Goal: Information Seeking & Learning: Learn about a topic

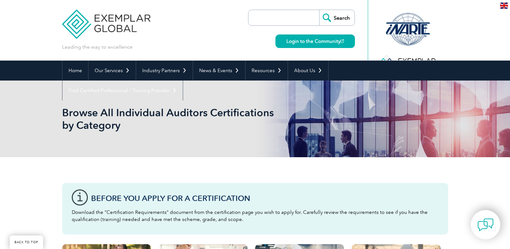
scroll to position [257, 0]
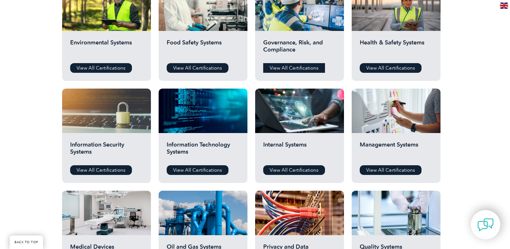
click at [283, 69] on link "View All Certifications" at bounding box center [294, 68] width 62 height 10
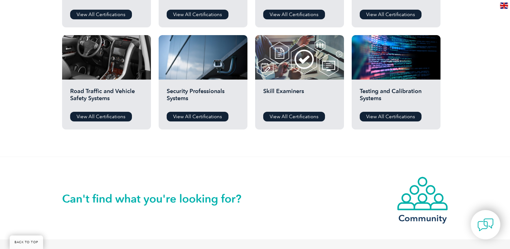
scroll to position [676, 0]
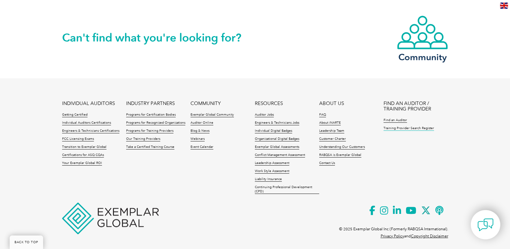
click at [385, 127] on link "Training Provider Search Register" at bounding box center [408, 128] width 51 height 5
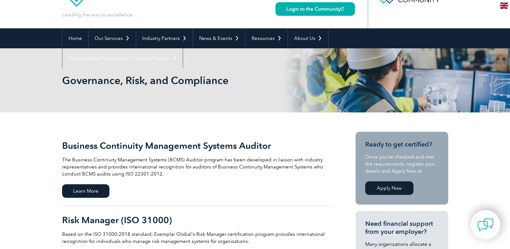
scroll to position [64, 0]
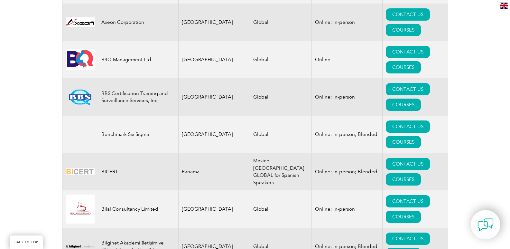
scroll to position [1264, 0]
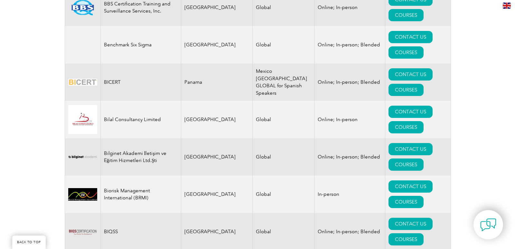
scroll to position [1340, 0]
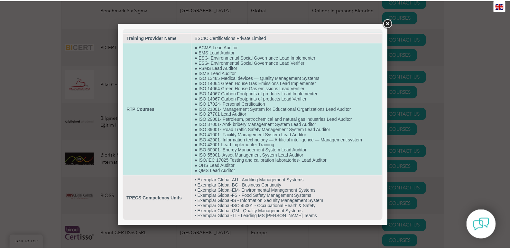
scroll to position [3, 0]
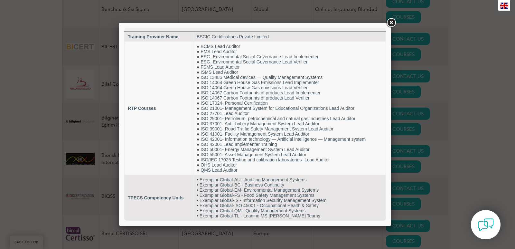
click at [392, 24] on link at bounding box center [391, 23] width 12 height 12
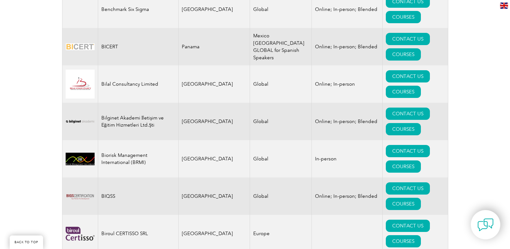
drag, startPoint x: 265, startPoint y: 156, endPoint x: 271, endPoint y: 157, distance: 5.8
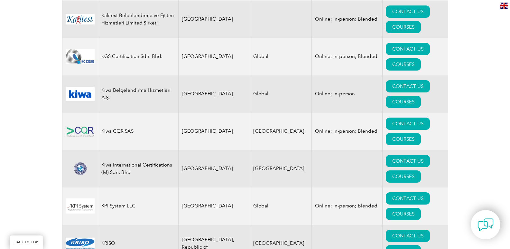
scroll to position [5980, 0]
